Goal: Task Accomplishment & Management: Complete application form

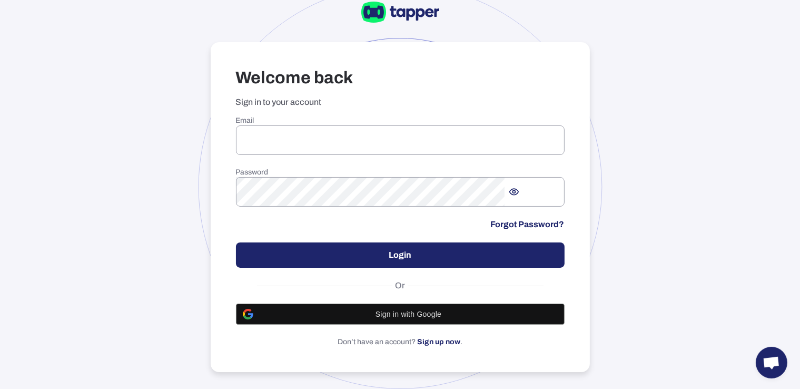
scroll to position [57, 0]
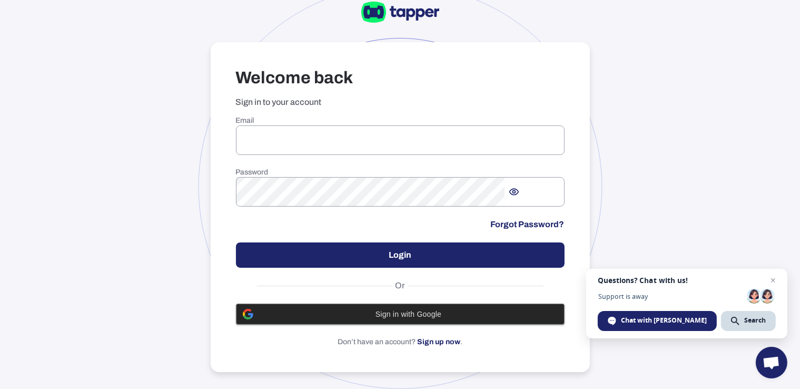
click at [410, 304] on div "Sign in with Google" at bounding box center [400, 314] width 315 height 20
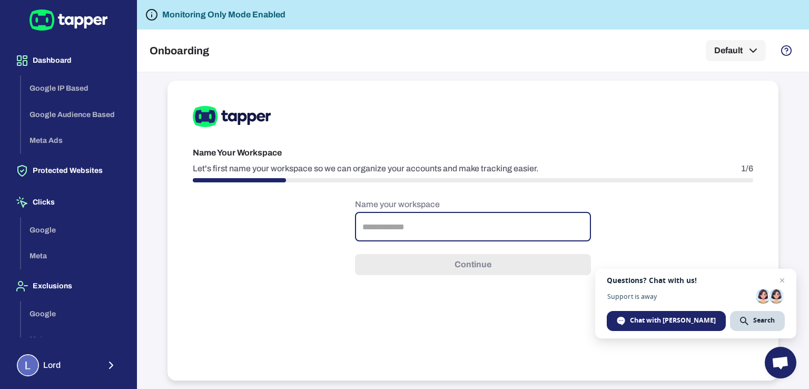
click at [434, 230] on input "text" at bounding box center [473, 226] width 236 height 29
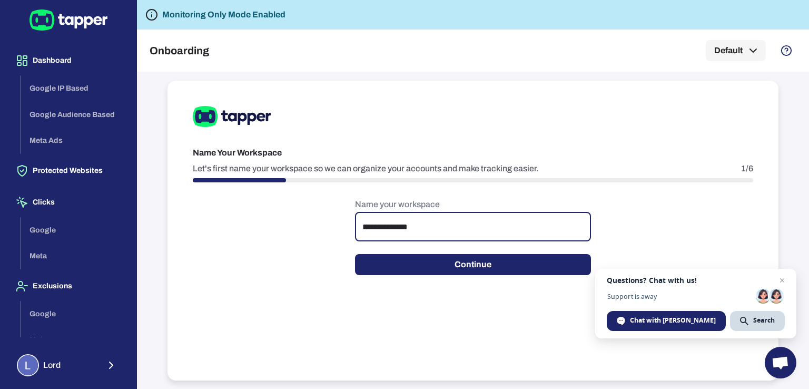
drag, startPoint x: 404, startPoint y: 226, endPoint x: 500, endPoint y: 225, distance: 96.4
click at [500, 225] on input "**********" at bounding box center [473, 226] width 236 height 29
click at [480, 224] on input "**********" at bounding box center [473, 226] width 236 height 29
drag, startPoint x: 488, startPoint y: 223, endPoint x: 184, endPoint y: 221, distance: 304.0
click at [184, 221] on div "**********" at bounding box center [473, 231] width 611 height 300
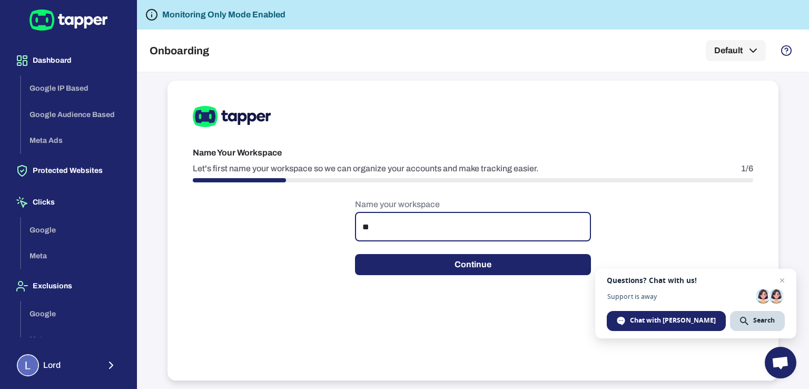
type input "*"
type input "**********"
click at [386, 262] on button "Continue" at bounding box center [473, 264] width 236 height 21
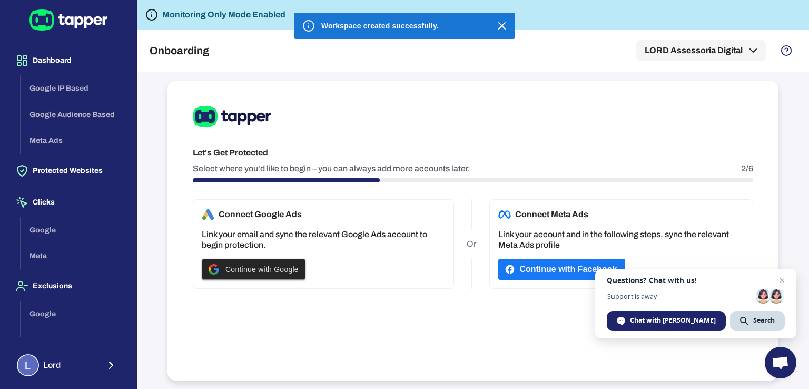
click at [271, 273] on div "Continue with Google" at bounding box center [254, 269] width 90 height 20
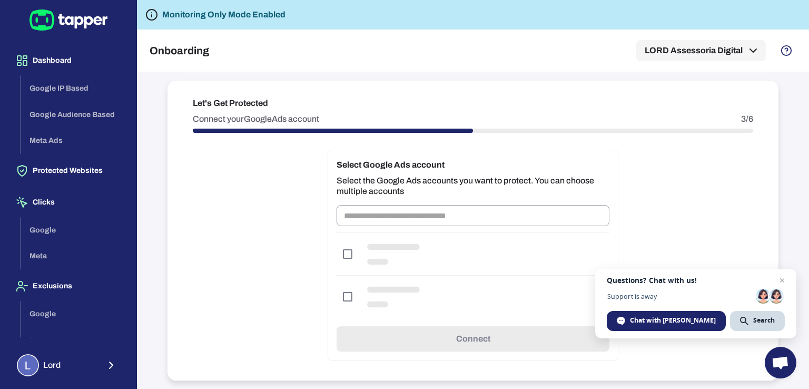
scroll to position [54, 0]
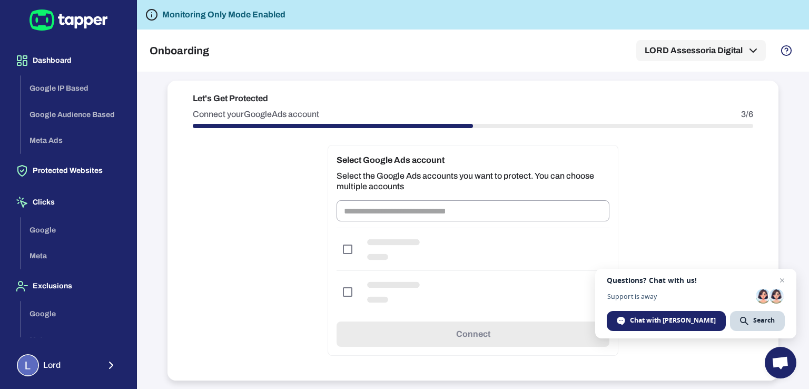
drag, startPoint x: 336, startPoint y: 245, endPoint x: 342, endPoint y: 248, distance: 6.2
click at [337, 245] on div at bounding box center [473, 249] width 273 height 43
click at [342, 248] on div at bounding box center [473, 249] width 273 height 43
click at [363, 212] on input "text" at bounding box center [473, 210] width 273 height 21
drag, startPoint x: 517, startPoint y: 162, endPoint x: 412, endPoint y: 150, distance: 104.9
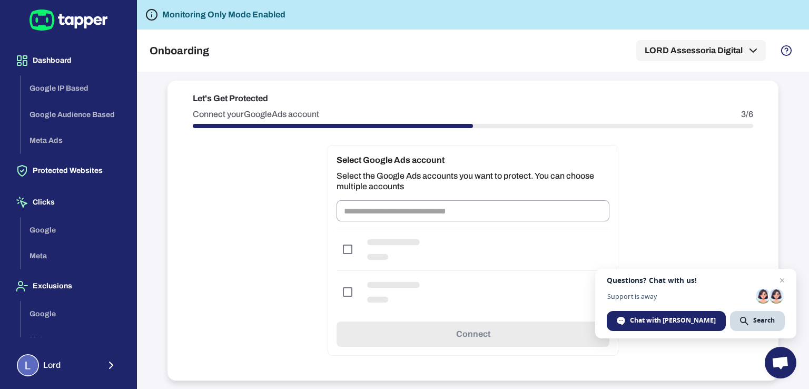
click at [412, 150] on div "Select Google Ads account Select the Google Ads accounts you want to protect. Y…" at bounding box center [473, 250] width 291 height 211
click at [781, 284] on span "Close chat" at bounding box center [782, 280] width 13 height 13
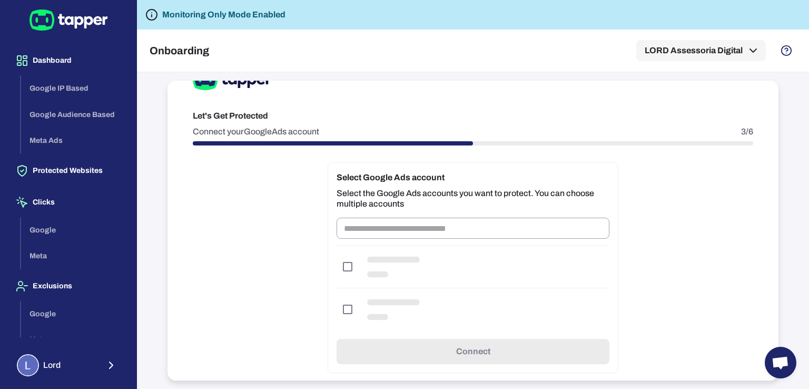
scroll to position [0, 0]
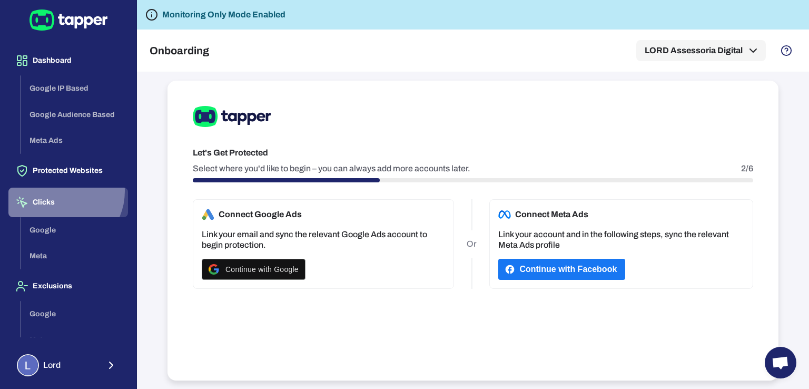
click at [59, 191] on button "Clicks" at bounding box center [68, 202] width 120 height 29
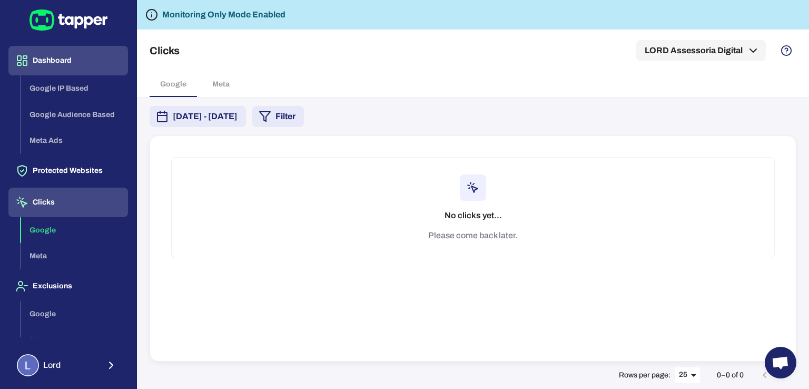
click at [64, 62] on button "Dashboard" at bounding box center [68, 60] width 120 height 29
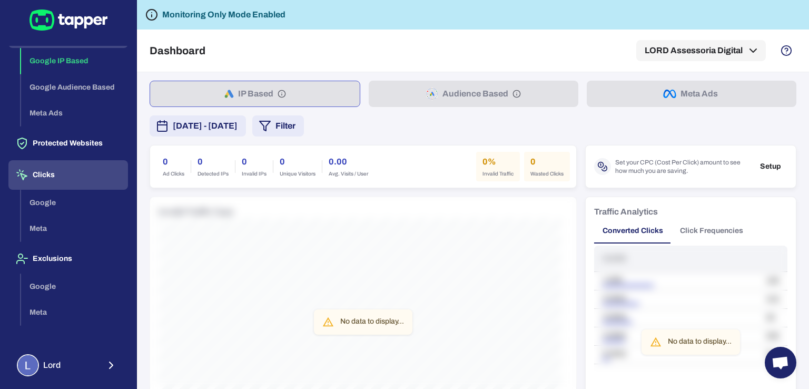
scroll to position [28, 0]
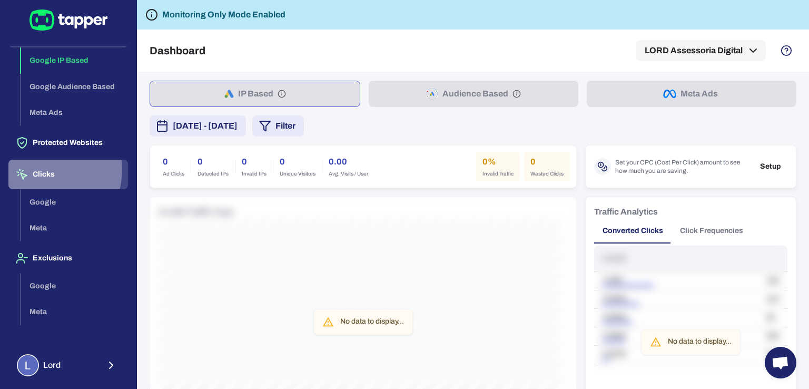
click at [45, 169] on button "Clicks" at bounding box center [68, 174] width 120 height 29
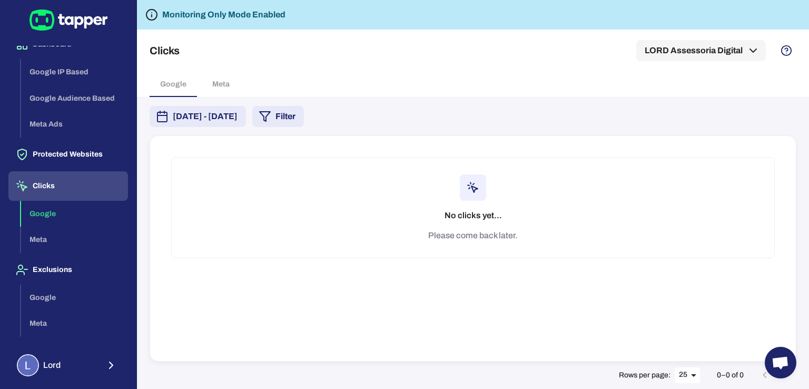
scroll to position [28, 0]
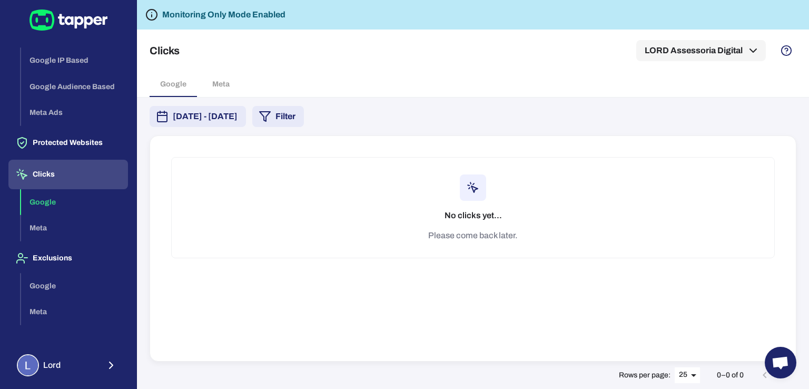
click at [46, 285] on div "Google Meta" at bounding box center [74, 299] width 107 height 52
